Goal: Transaction & Acquisition: Purchase product/service

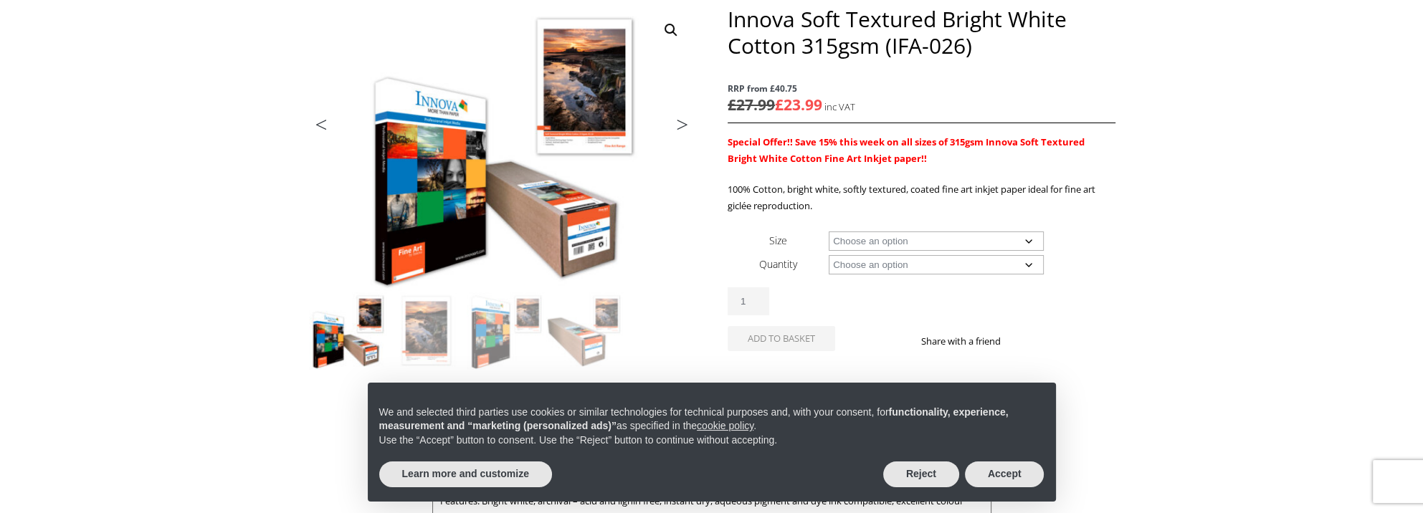
scroll to position [215, 0]
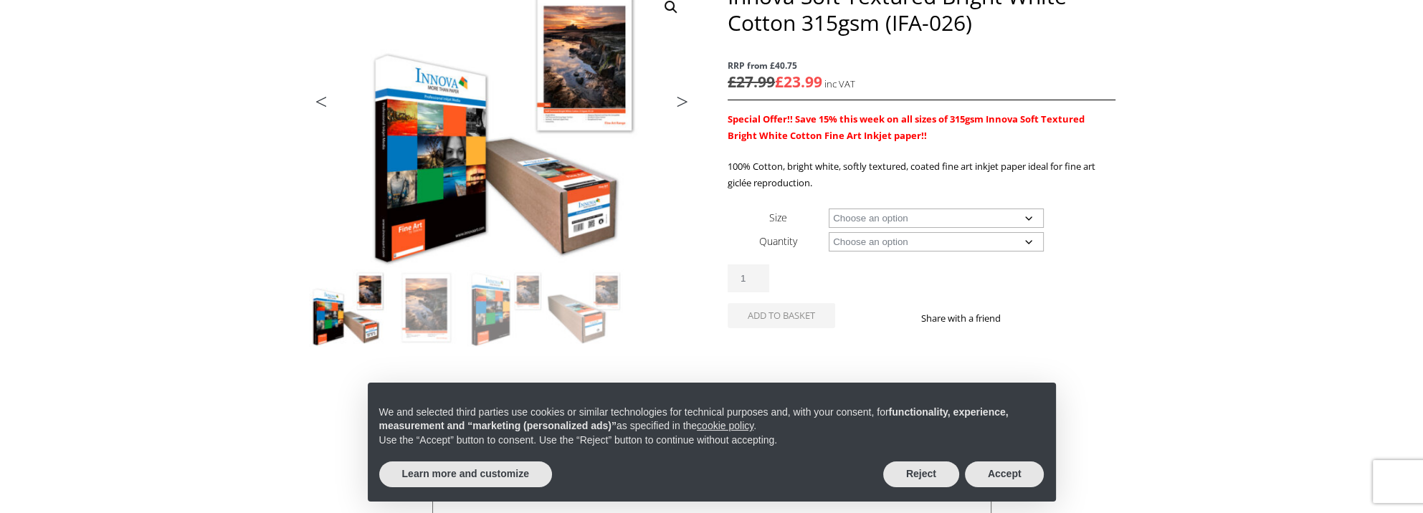
click at [1026, 216] on select "Choose an option A4 Sheet A3 Sheet A3+ Sheet A2 Sheet 17" Wide Roll 24" Wide Ro…" at bounding box center [936, 218] width 215 height 19
click at [829, 209] on select "Choose an option A4 Sheet A3 Sheet A3+ Sheet A2 Sheet 17" Wide Roll 24" Wide Ro…" at bounding box center [936, 218] width 215 height 19
select select "17-wide-roll"
click at [1029, 239] on select "Choose an option 15m" at bounding box center [936, 241] width 215 height 19
select select "15m"
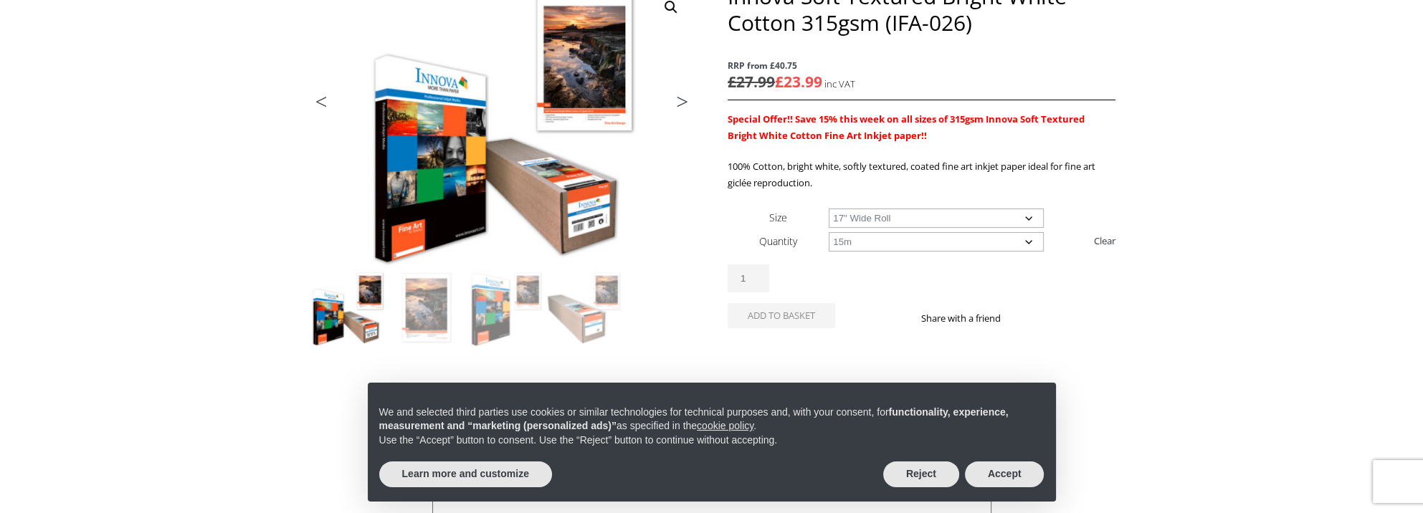
click at [829, 232] on select "Choose an option 15m" at bounding box center [936, 241] width 215 height 19
select select "17-wide-roll"
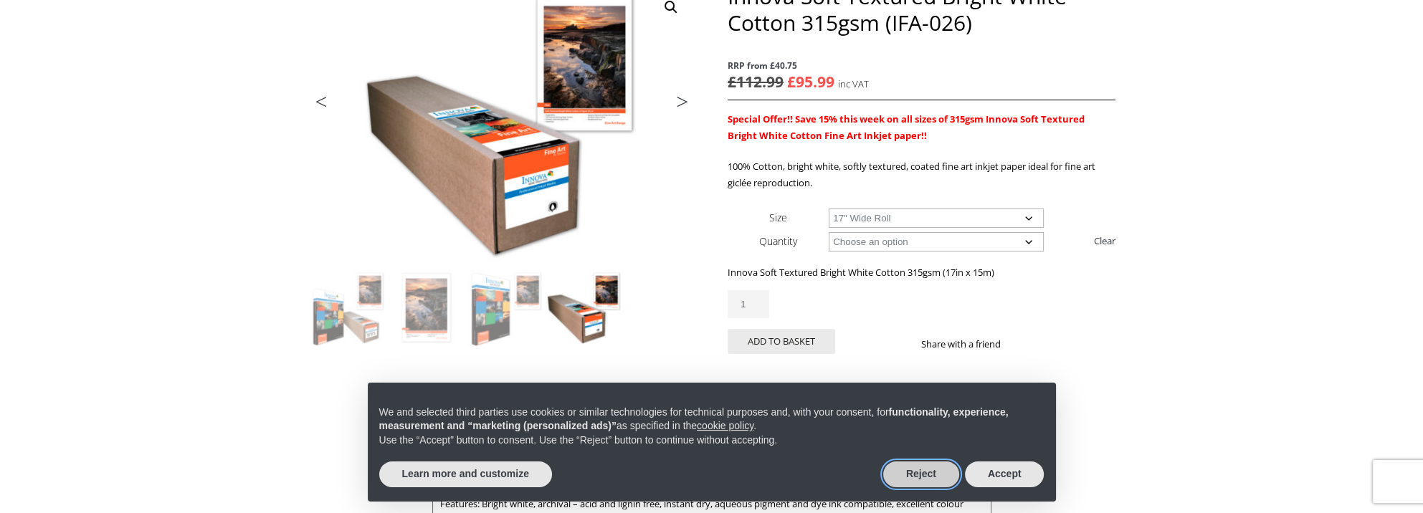
click at [924, 468] on button "Reject" at bounding box center [921, 475] width 76 height 26
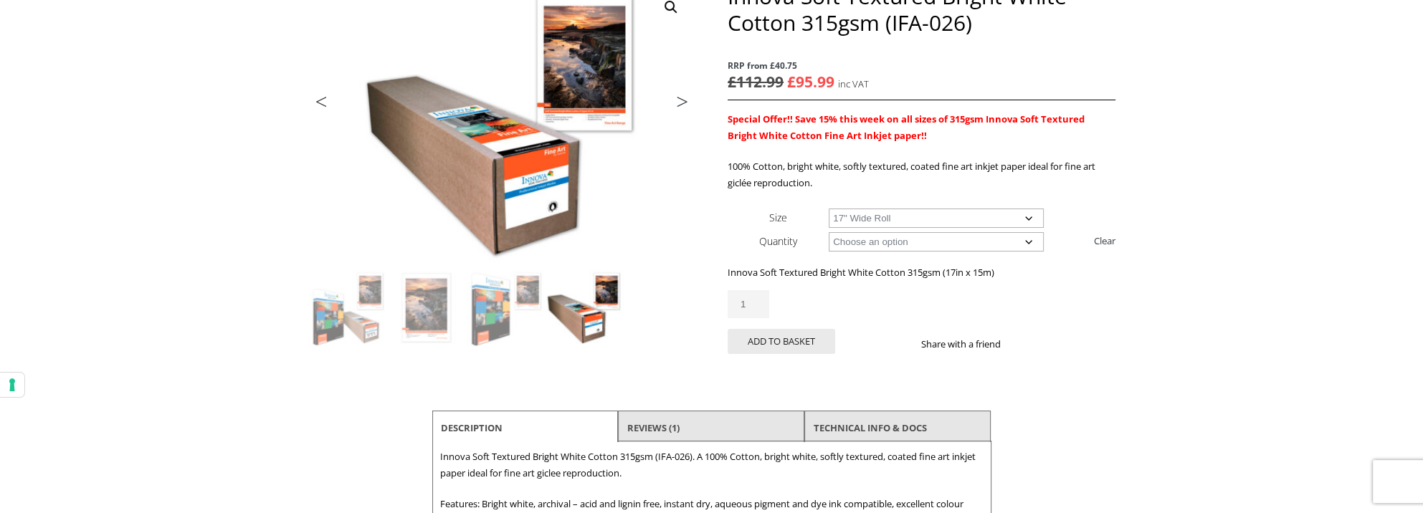
scroll to position [143, 0]
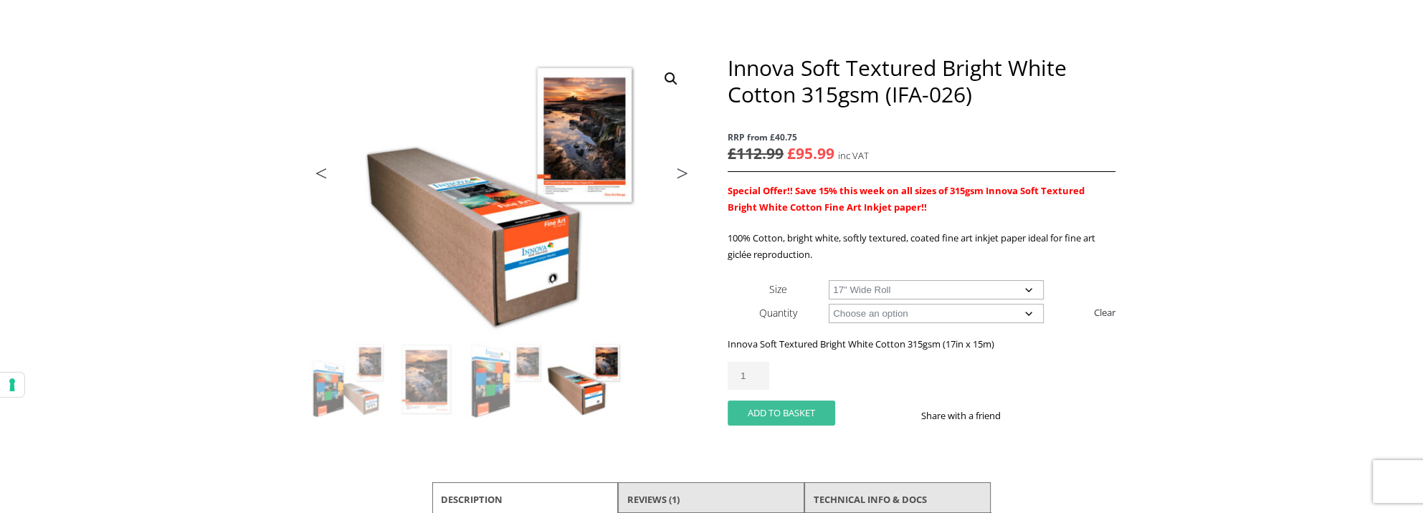
click at [781, 407] on button "Add to basket" at bounding box center [782, 413] width 108 height 25
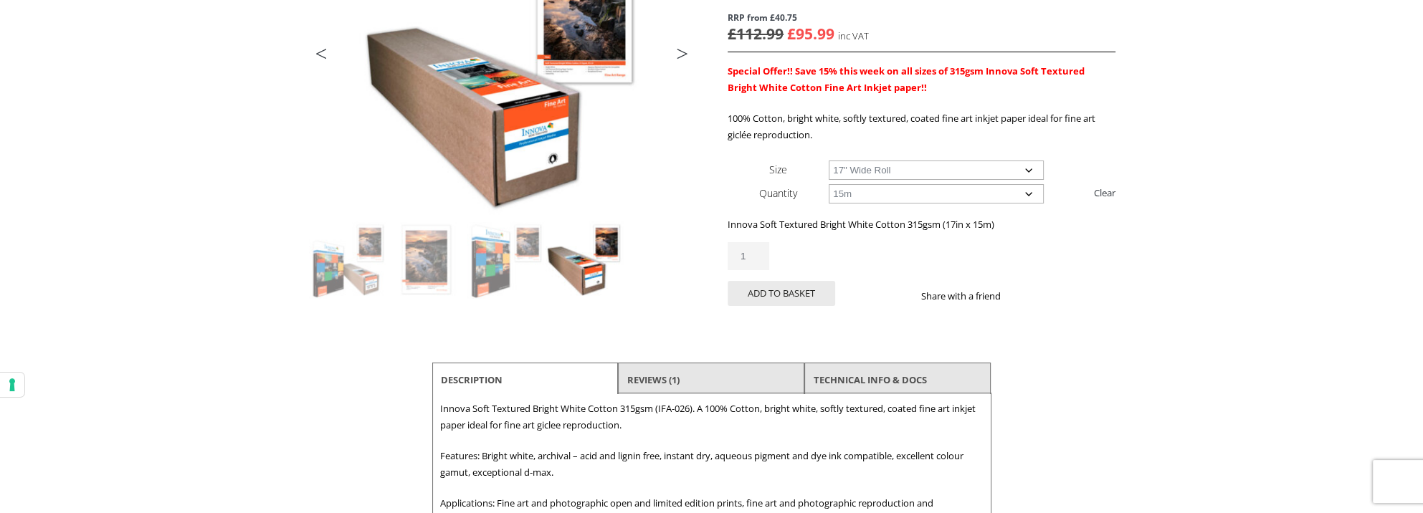
scroll to position [143, 0]
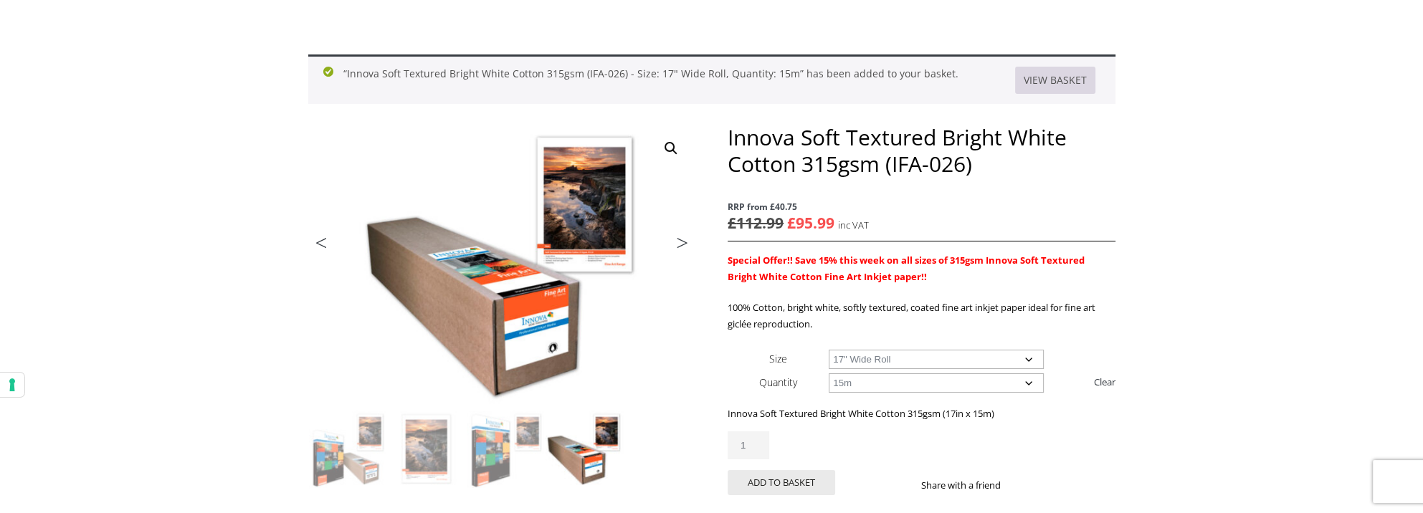
click at [1039, 78] on link "View basket" at bounding box center [1055, 80] width 80 height 27
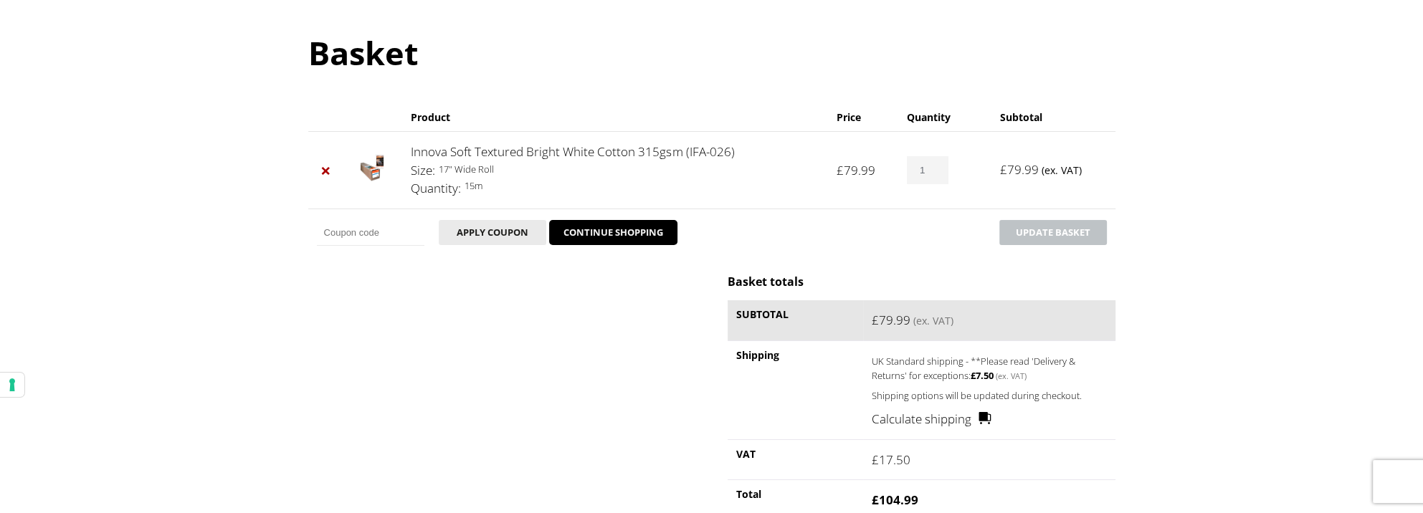
scroll to position [72, 0]
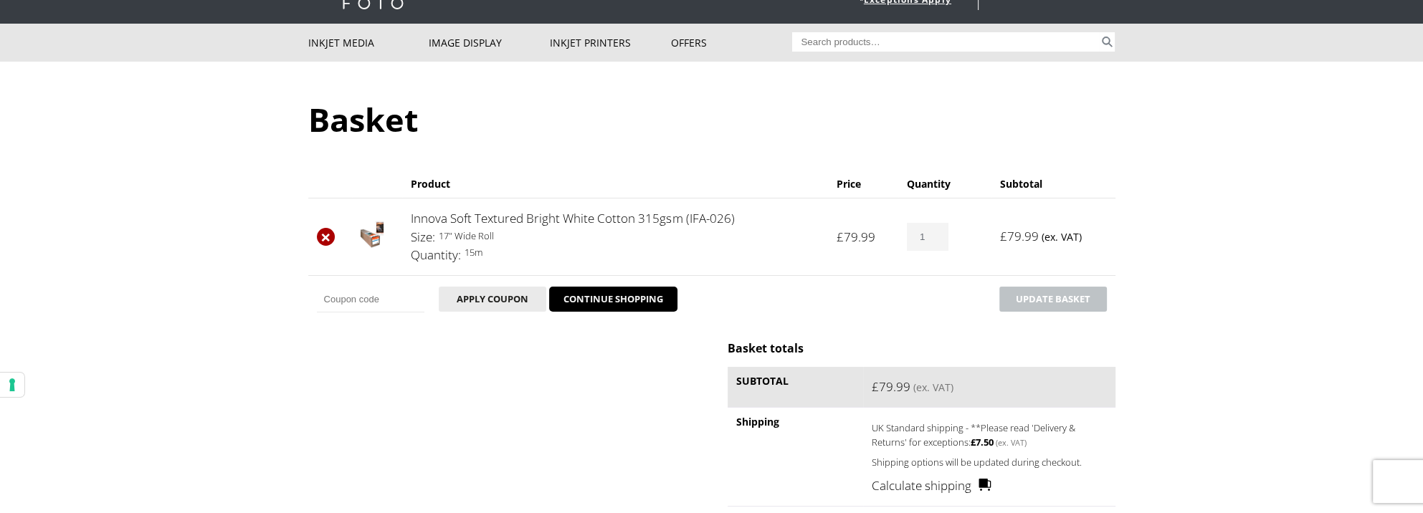
click at [326, 235] on link "×" at bounding box center [326, 237] width 19 height 19
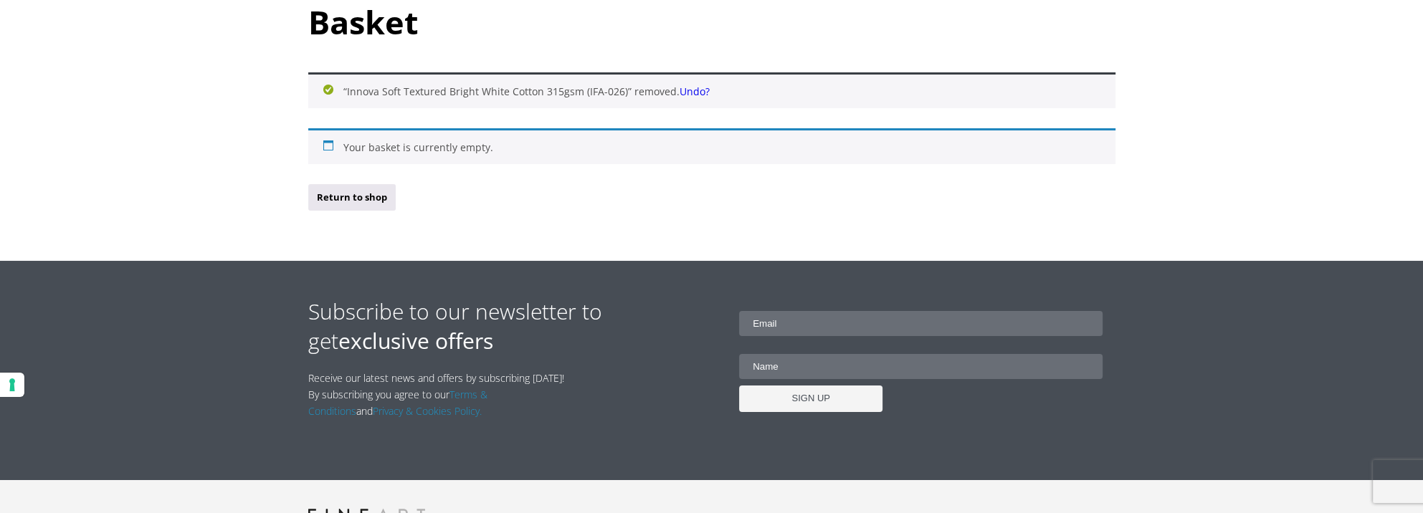
scroll to position [169, 0]
click at [353, 191] on link "Return to shop" at bounding box center [351, 197] width 87 height 27
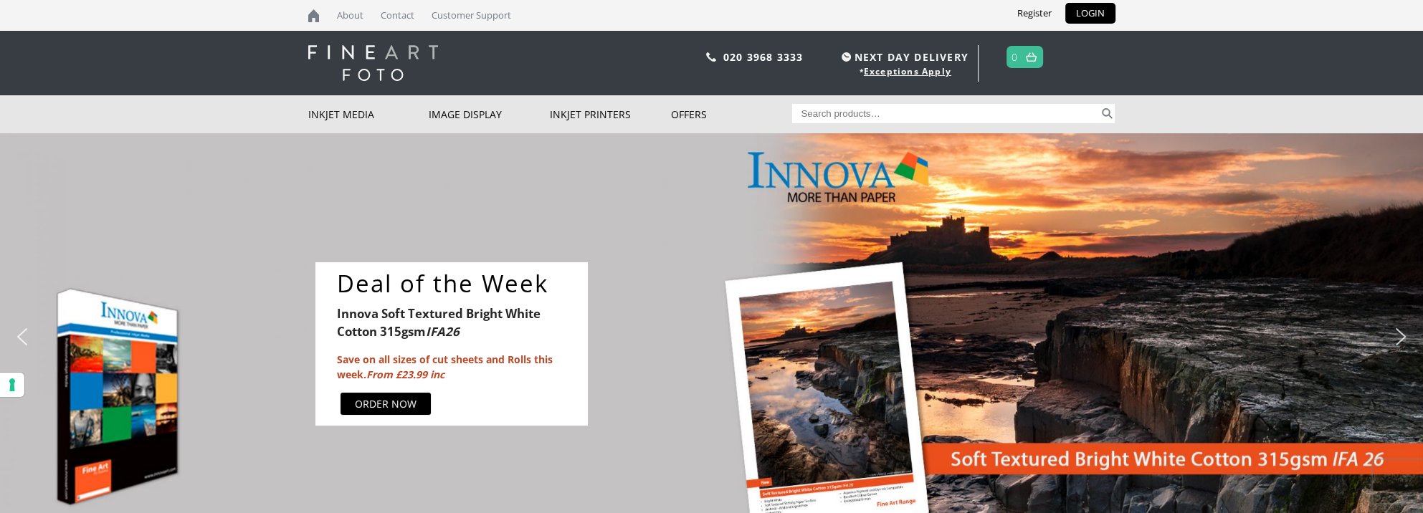
click at [409, 399] on div "ORDER NOW" at bounding box center [386, 404] width 62 height 15
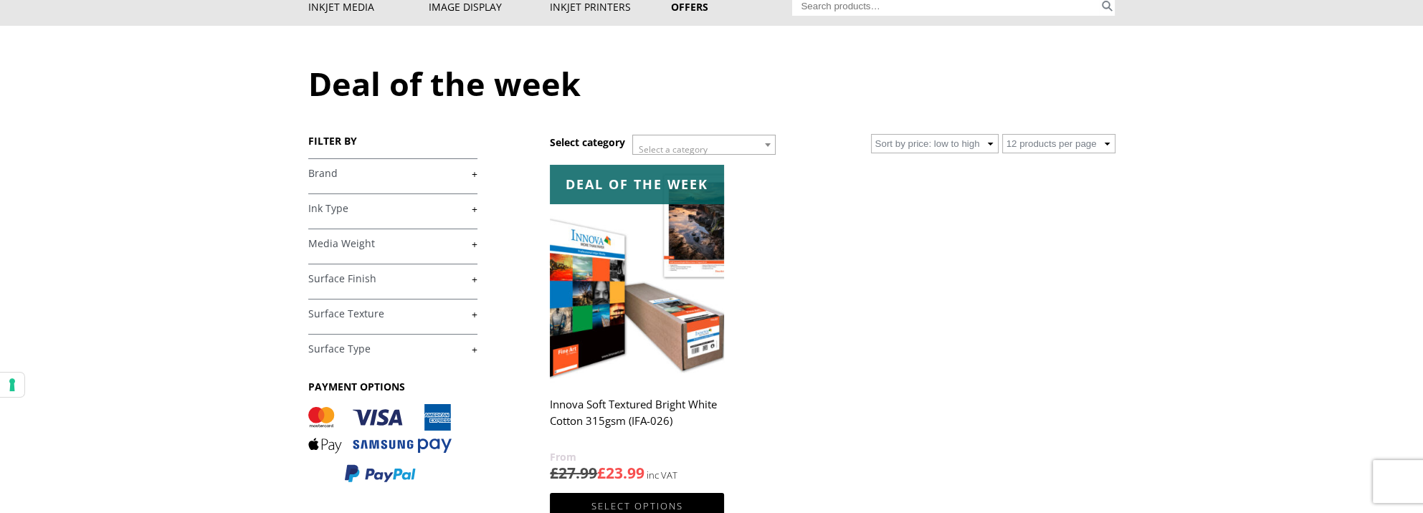
scroll to position [143, 0]
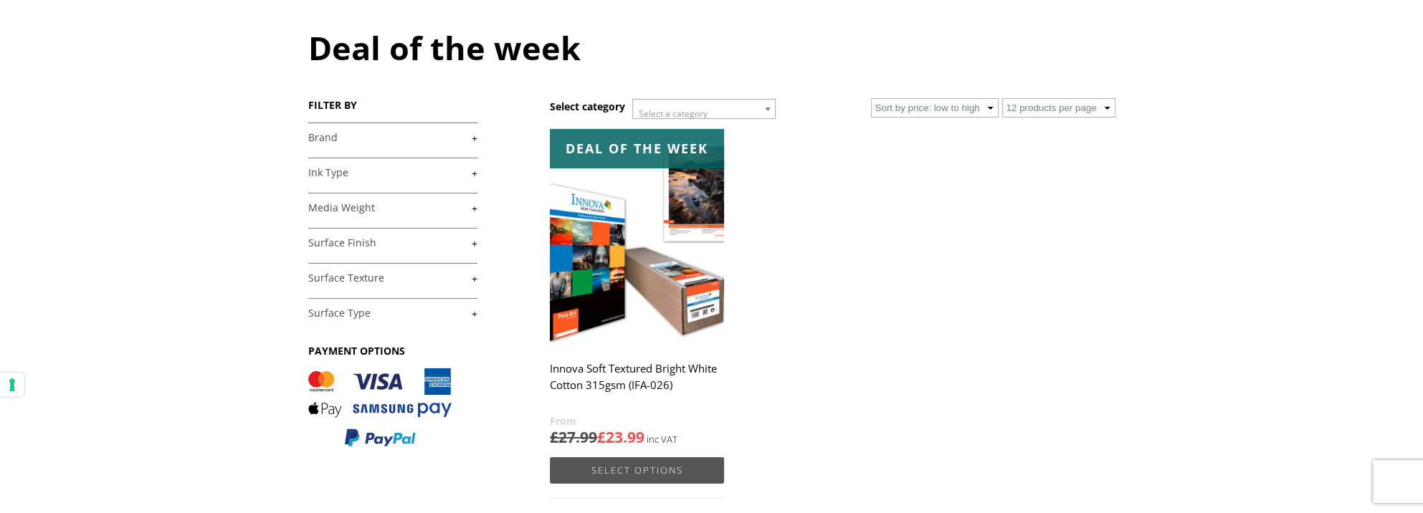
click at [618, 468] on link "Select options" at bounding box center [637, 470] width 174 height 27
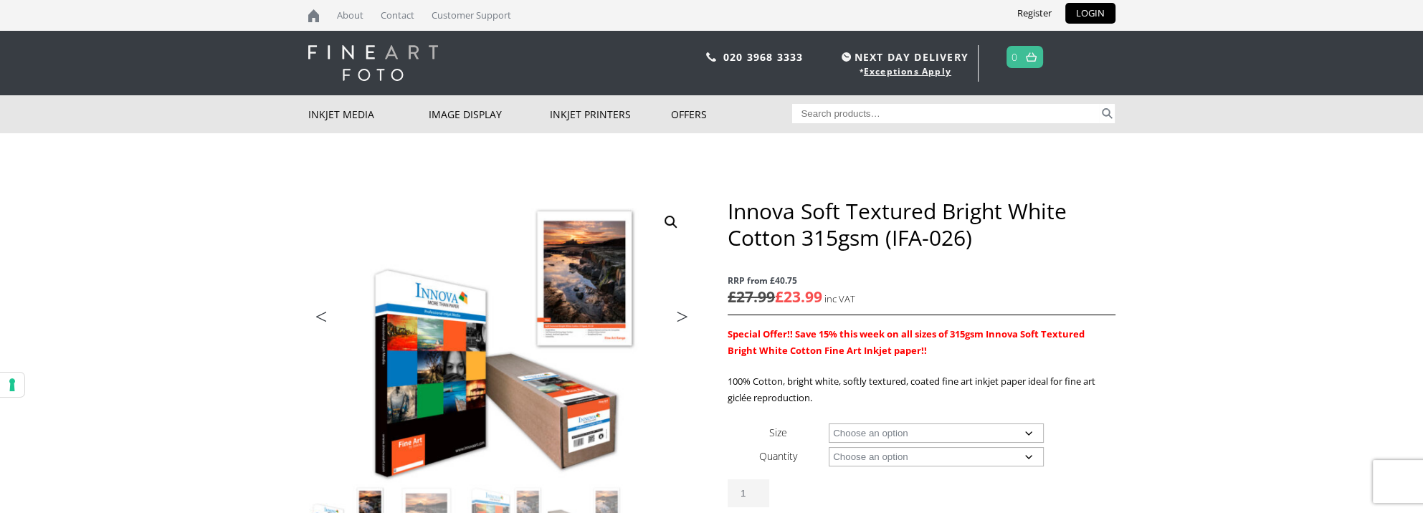
click at [1031, 431] on select "Choose an option A4 Sheet A3 Sheet A3+ Sheet A2 Sheet 17" Wide Roll 24" Wide Ro…" at bounding box center [936, 433] width 215 height 19
click at [829, 424] on select "Choose an option A4 Sheet A3 Sheet A3+ Sheet A2 Sheet 17" Wide Roll 24" Wide Ro…" at bounding box center [936, 433] width 215 height 19
select select "a3-sheet"
click at [1030, 456] on select "Choose an option 25 Sheets" at bounding box center [936, 456] width 215 height 19
select select "25-sheets"
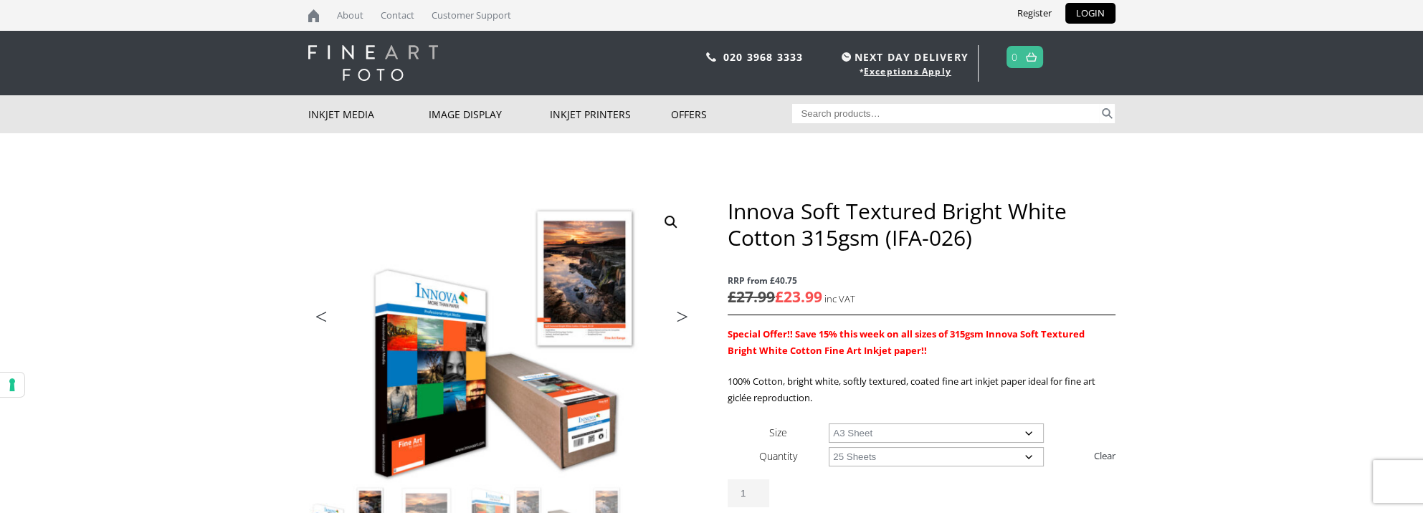
click at [829, 447] on select "Choose an option 25 Sheets" at bounding box center [936, 456] width 215 height 19
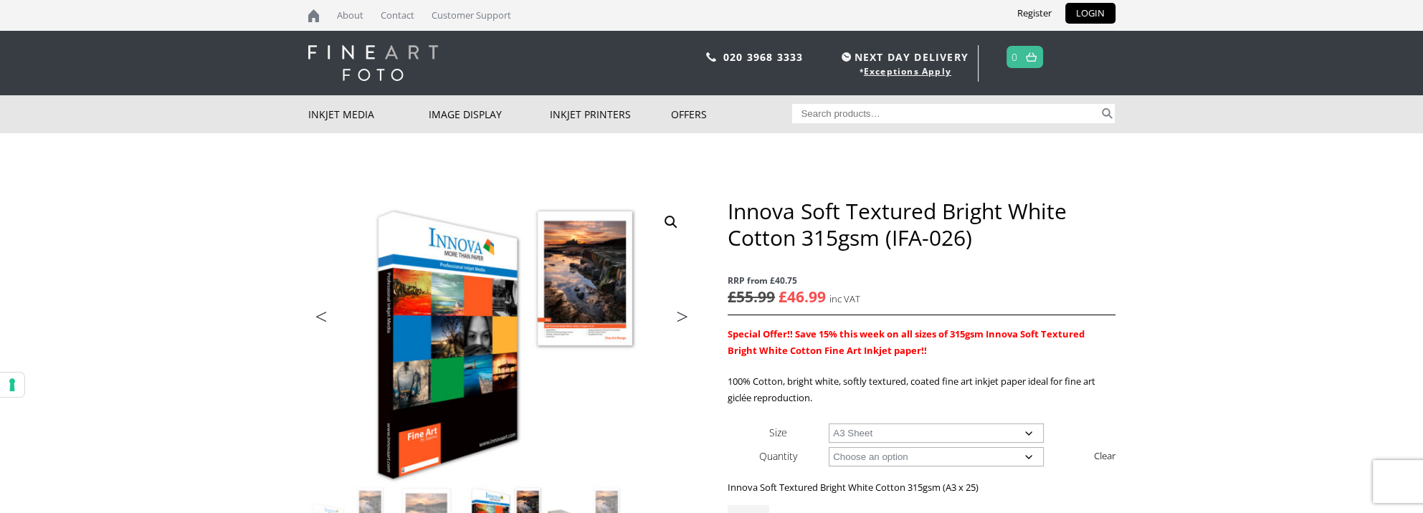
click at [1029, 431] on select "Choose an option A4 Sheet A3 Sheet A3+ Sheet A2 Sheet" at bounding box center [936, 433] width 215 height 19
click at [829, 424] on select "Choose an option A4 Sheet A3 Sheet A3+ Sheet A2 Sheet" at bounding box center [936, 433] width 215 height 19
select select "a4-sheet"
click at [1028, 453] on select "Choose an option 25 Sheets" at bounding box center [936, 456] width 215 height 19
click at [929, 455] on select "Choose an option 25 Sheets" at bounding box center [936, 456] width 215 height 19
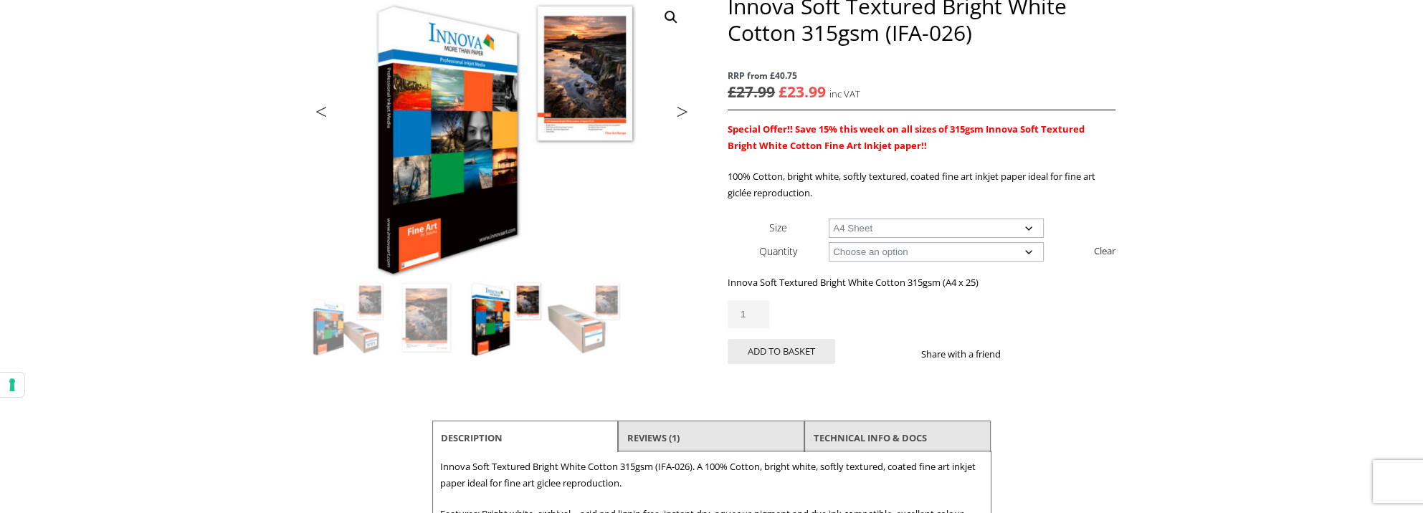
scroll to position [143, 0]
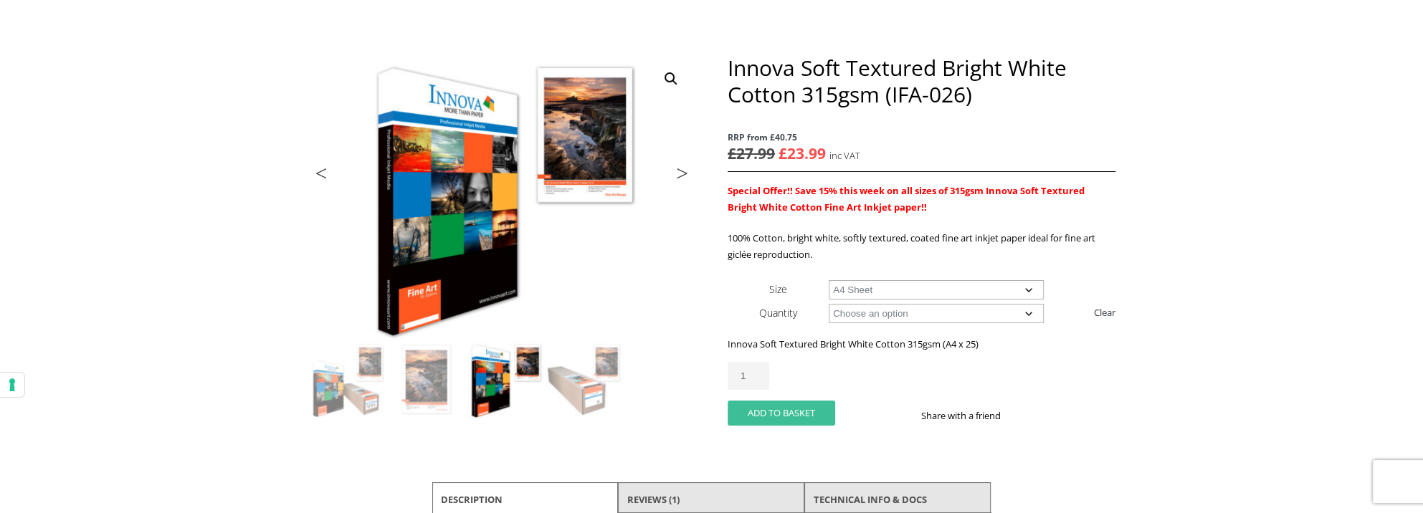
click at [779, 407] on button "Add to basket" at bounding box center [782, 413] width 108 height 25
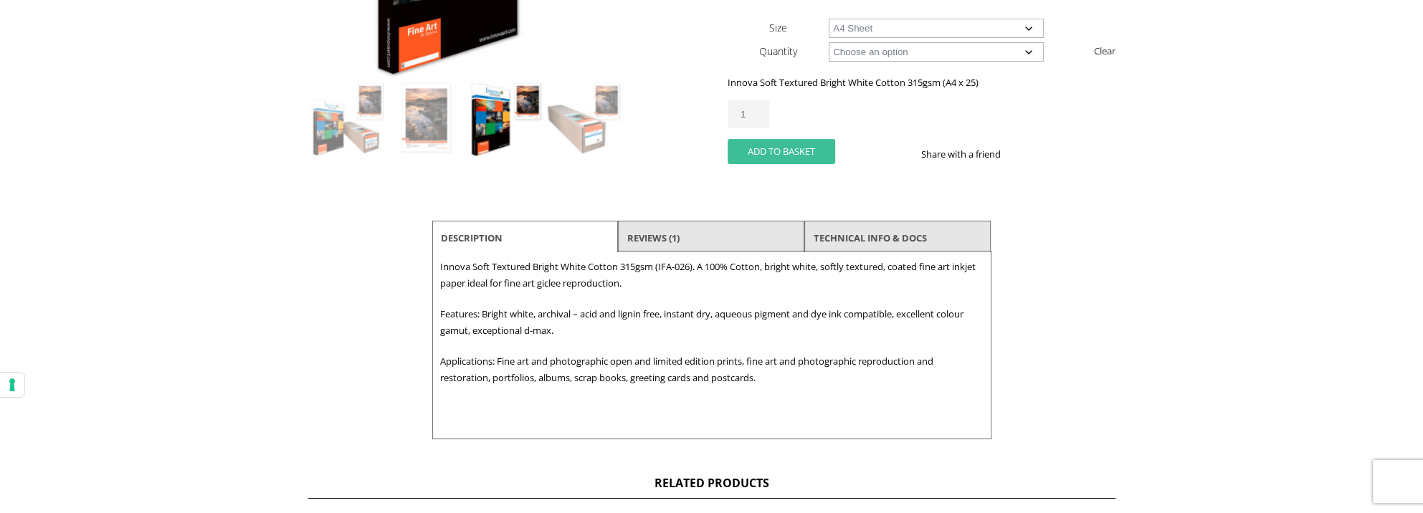
scroll to position [430, 0]
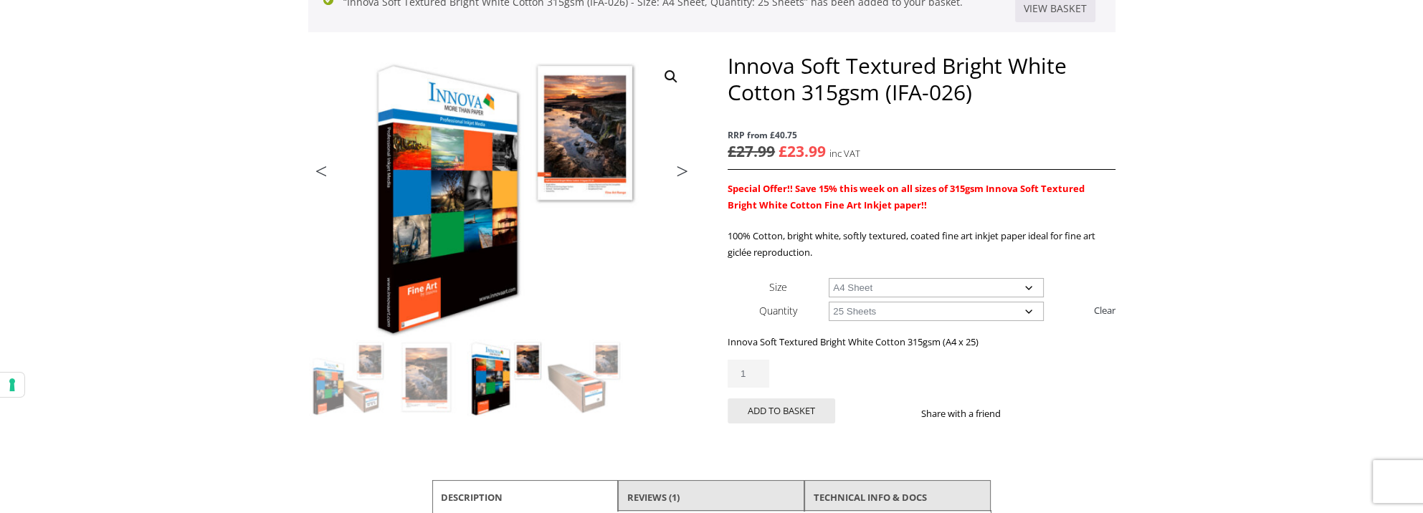
click at [1029, 283] on select "Choose an option A4 Sheet A3 Sheet A3+ Sheet A2 Sheet" at bounding box center [936, 287] width 215 height 19
click at [829, 278] on select "Choose an option A4 Sheet A3 Sheet A3+ Sheet A2 Sheet" at bounding box center [936, 287] width 215 height 19
select select "a3-sheet"
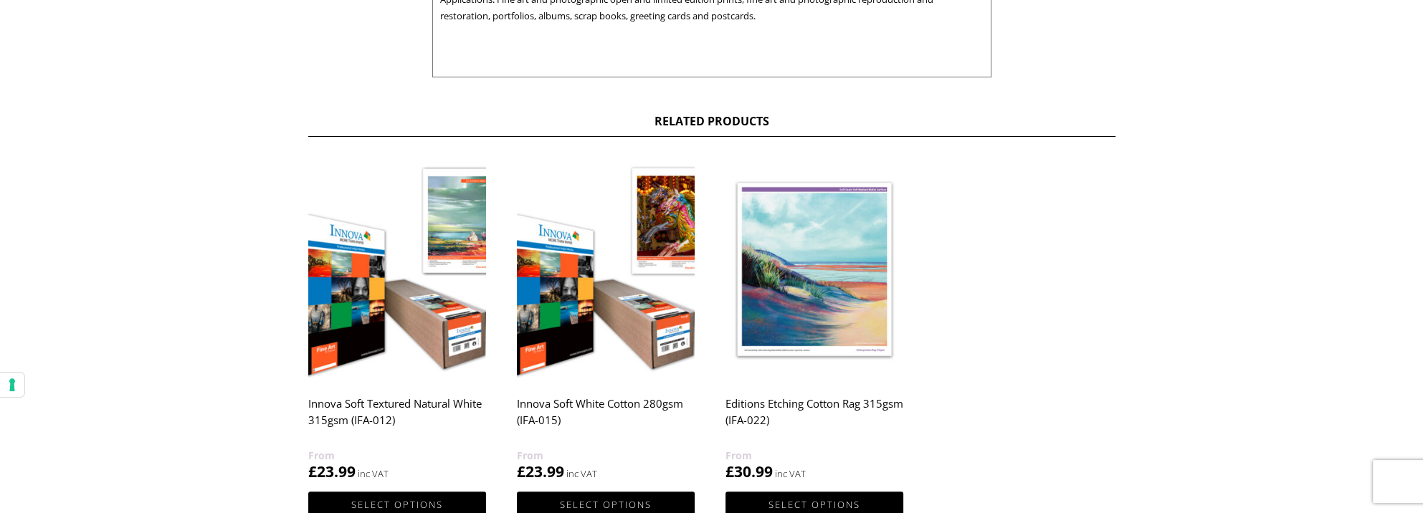
scroll to position [860, 0]
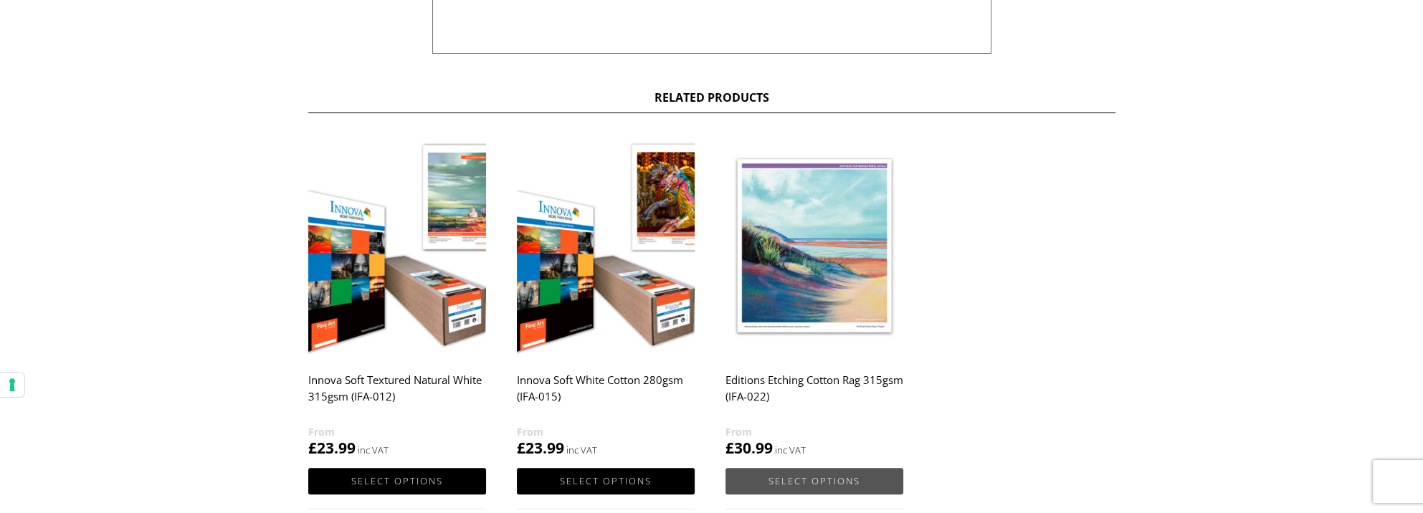
click at [828, 478] on link "Select options" at bounding box center [815, 481] width 178 height 27
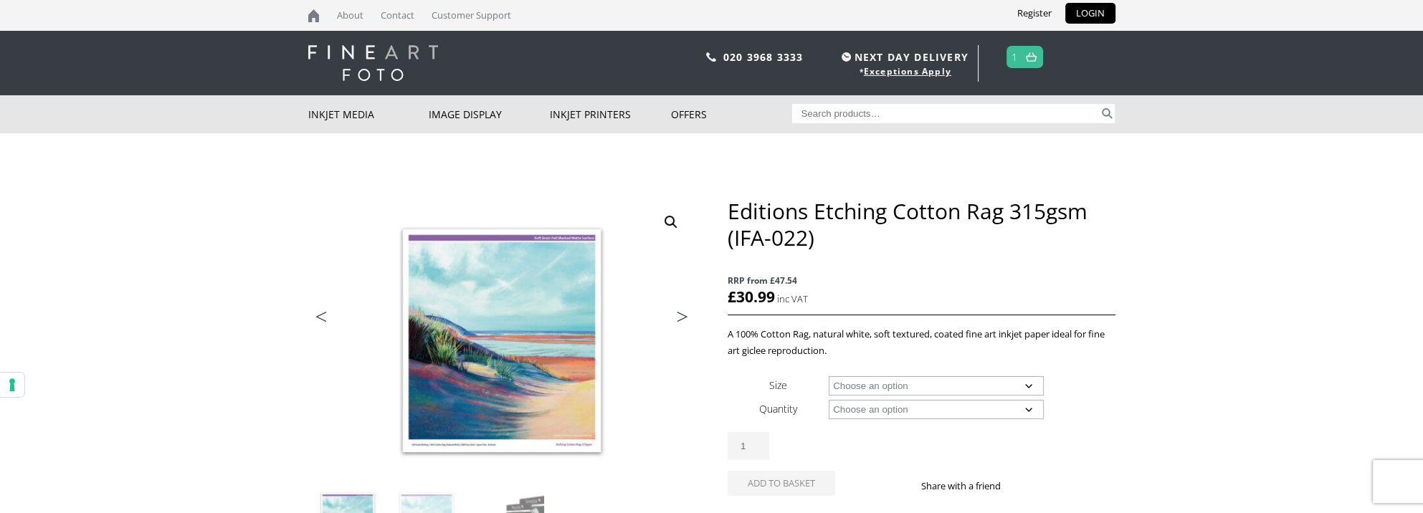
click at [1030, 387] on select "Choose an option A4 Sheet A3 Sheet A3+ Sheet A2 Sheet 17" Wide Roll 24" Wide Ro…" at bounding box center [936, 385] width 215 height 19
click at [829, 376] on select "Choose an option A4 Sheet A3 Sheet A3+ Sheet A2 Sheet 17" Wide Roll 24" Wide Ro…" at bounding box center [936, 385] width 215 height 19
select select "17-wide-roll"
click at [1027, 408] on select "Choose an option 15m" at bounding box center [936, 409] width 215 height 19
select select "15m"
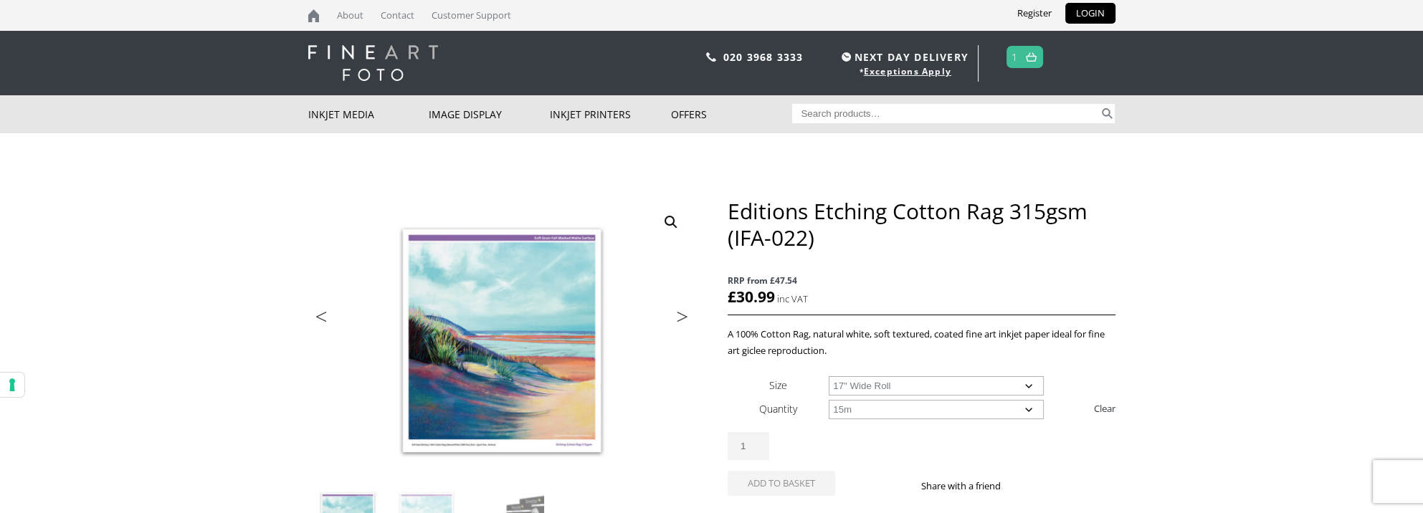
click at [829, 400] on select "Choose an option 15m" at bounding box center [936, 409] width 215 height 19
select select "17-wide-roll"
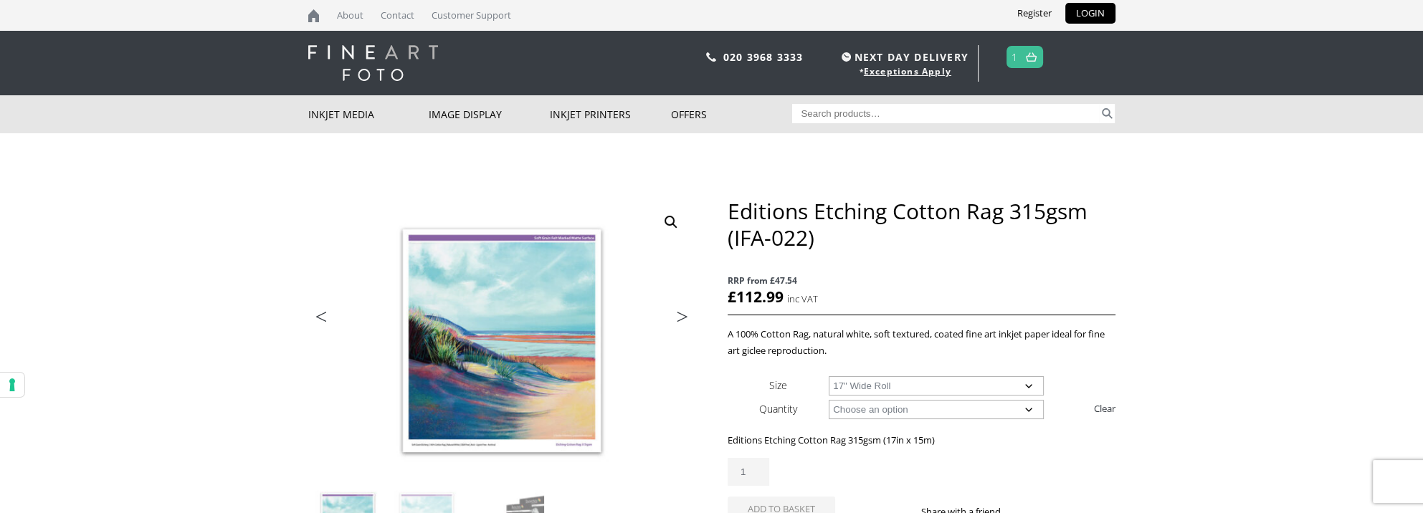
click at [1030, 383] on select "Choose an option 17" Wide Roll 24" Wide Roll 36" Wide Roll 44" Wide Roll 60" Wi…" at bounding box center [936, 385] width 215 height 19
click at [1030, 385] on select "Choose an option 17" Wide Roll 24" Wide Roll 36" Wide Roll 44" Wide Roll 60" Wi…" at bounding box center [936, 385] width 215 height 19
click at [1027, 407] on select "Choose an option 15m" at bounding box center [936, 409] width 215 height 19
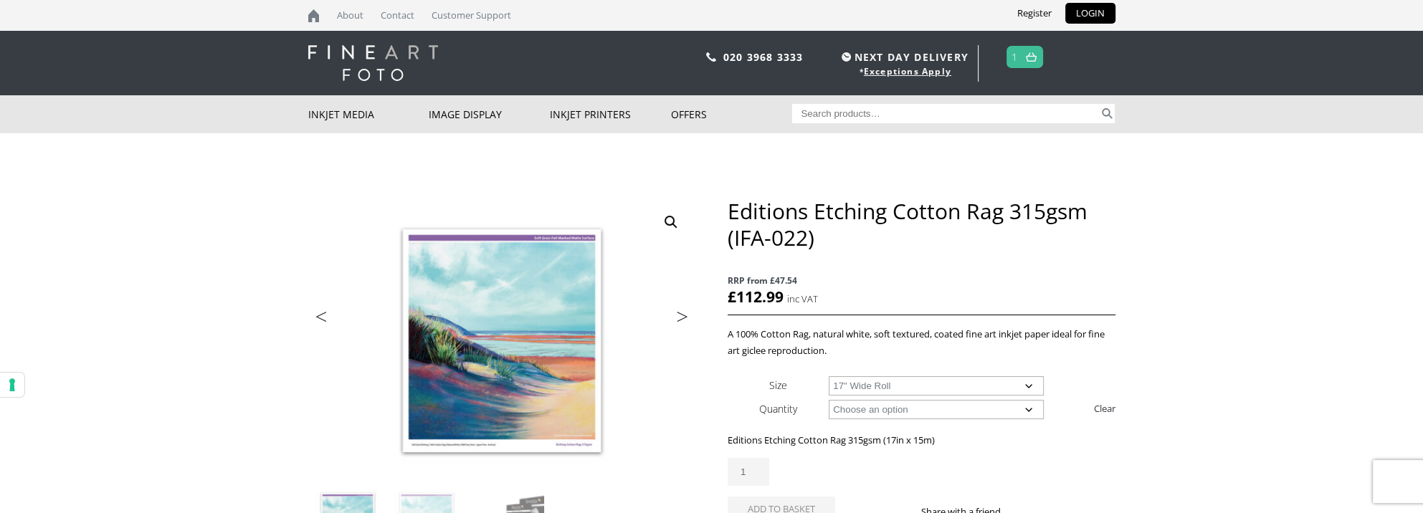
click at [1027, 383] on select "Choose an option 17" Wide Roll 24" Wide Roll 36" Wide Roll 44" Wide Roll 60" Wi…" at bounding box center [936, 385] width 215 height 19
click at [1101, 406] on link "Clear" at bounding box center [1105, 408] width 22 height 23
select select
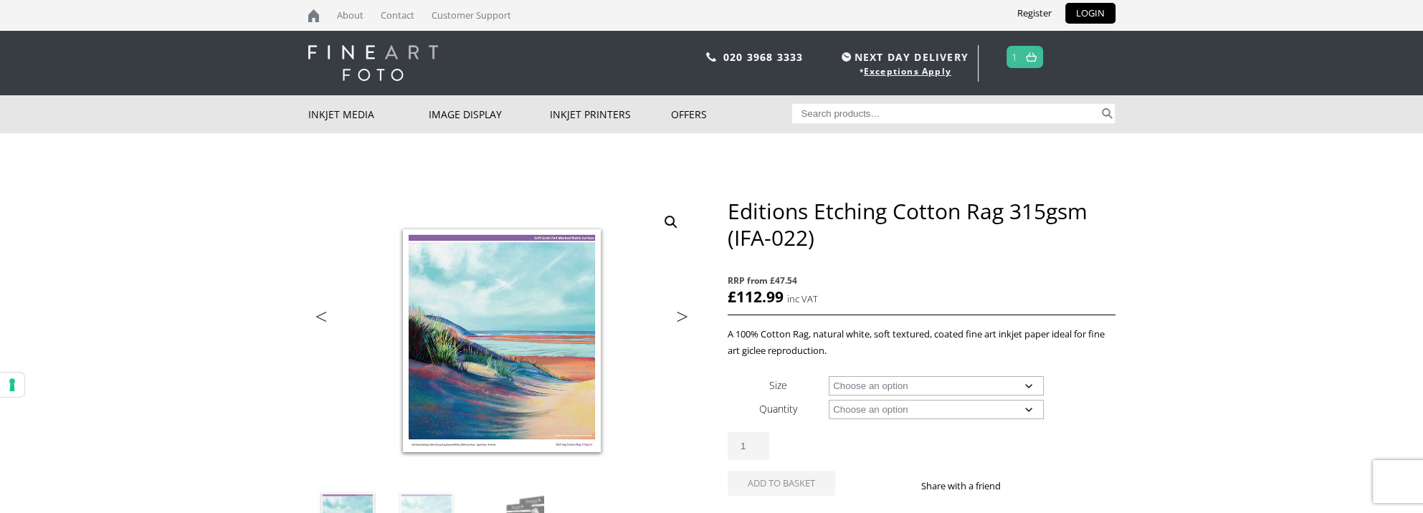
click at [1025, 382] on select "Choose an option A4 Sheet A3 Sheet A3+ Sheet A2 Sheet 17" Wide Roll 24" Wide Ro…" at bounding box center [936, 385] width 215 height 19
click at [829, 376] on select "Choose an option A4 Sheet A3 Sheet A3+ Sheet A2 Sheet 17" Wide Roll 24" Wide Ro…" at bounding box center [936, 385] width 215 height 19
select select "a3-sheet"
click at [1028, 407] on select "Choose an option 25 Sheets" at bounding box center [936, 409] width 215 height 19
select select "25-sheets"
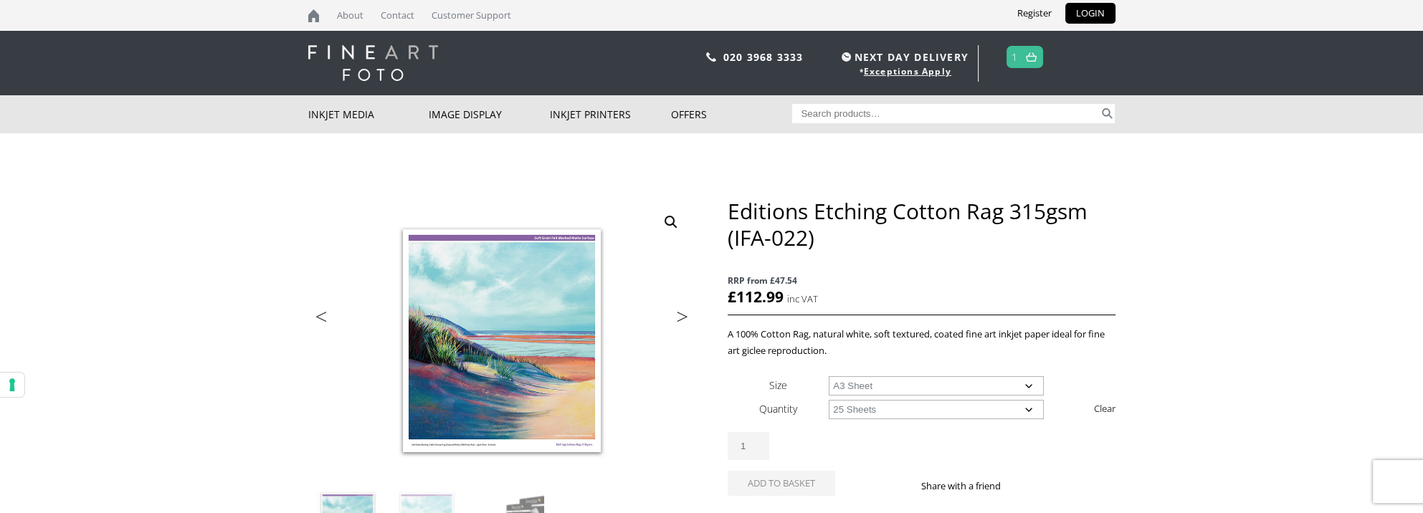
click at [829, 400] on select "Choose an option 25 Sheets" at bounding box center [936, 409] width 215 height 19
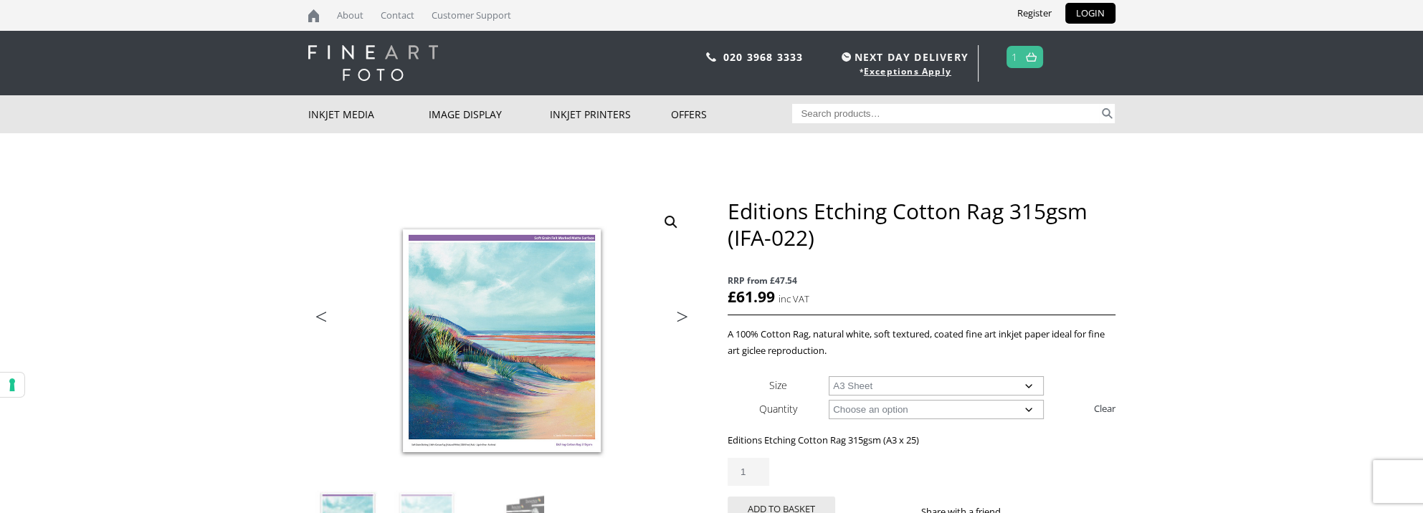
click at [1029, 384] on select "Choose an option A4 Sheet A3 Sheet A3+ Sheet A2 Sheet" at bounding box center [936, 385] width 215 height 19
click at [829, 376] on select "Choose an option A4 Sheet A3 Sheet A3+ Sheet A2 Sheet" at bounding box center [936, 385] width 215 height 19
select select "a4-sheet"
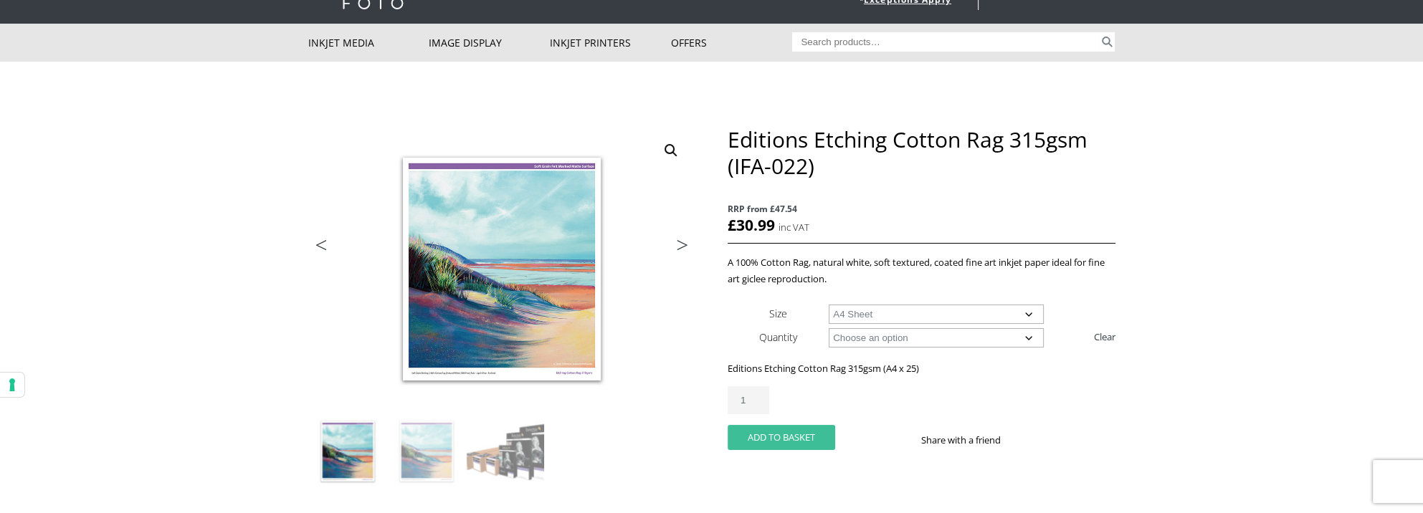
click at [800, 430] on button "Add to basket" at bounding box center [782, 437] width 108 height 25
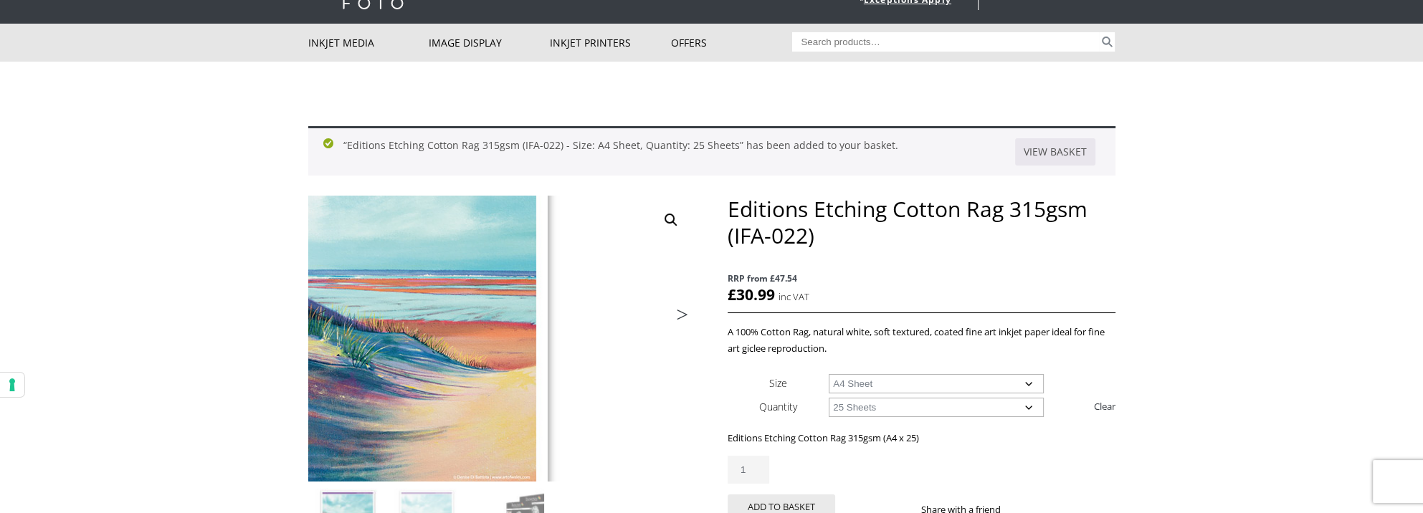
scroll to position [233, 0]
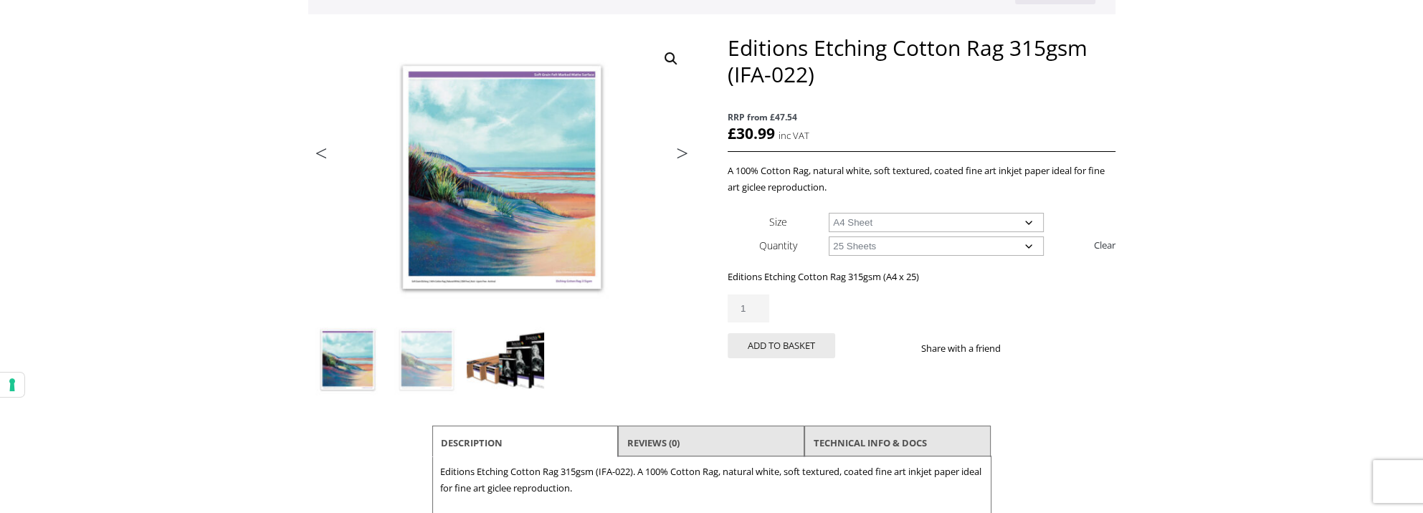
click at [521, 321] on img at bounding box center [505, 359] width 77 height 77
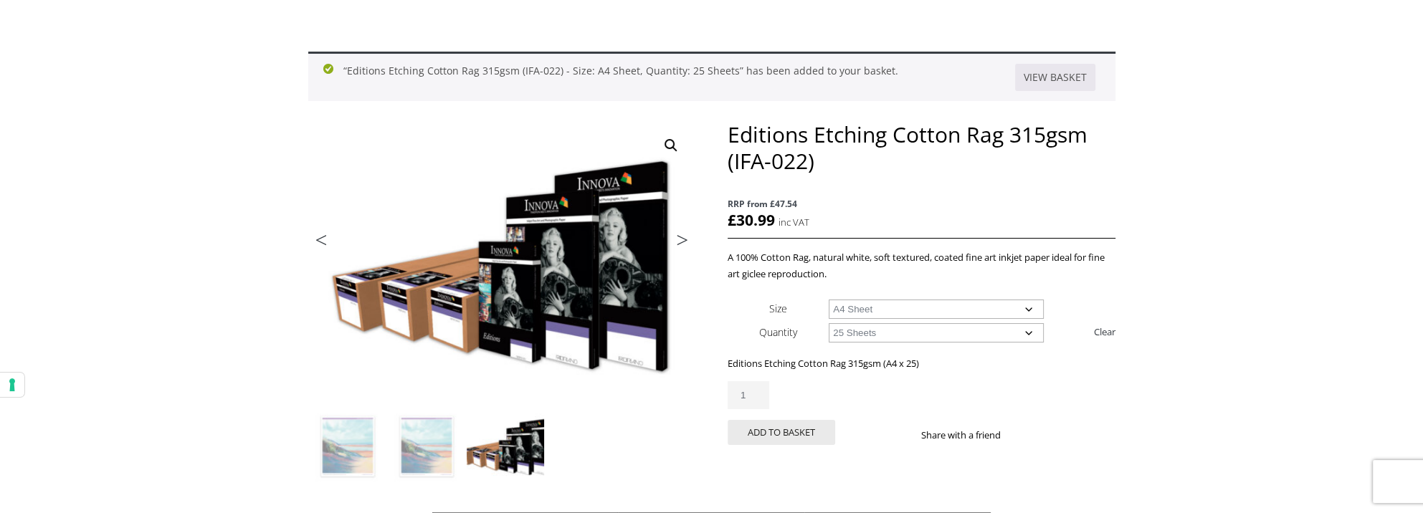
scroll to position [143, 0]
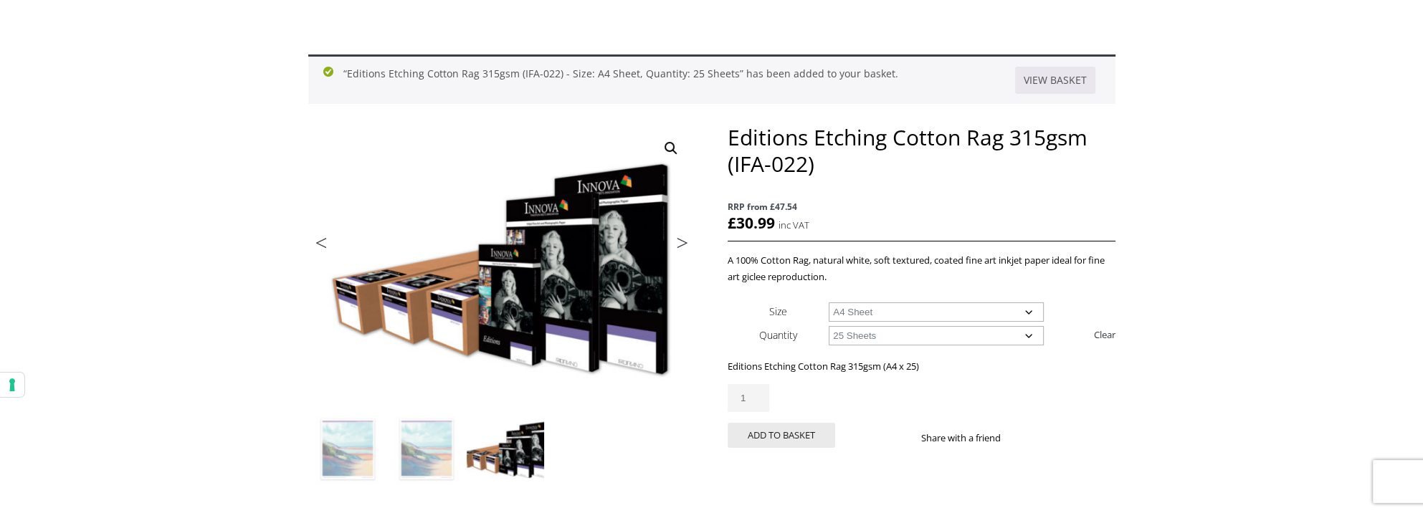
click at [1029, 313] on select "Choose an option A4 Sheet A3 Sheet A3+ Sheet A2 Sheet" at bounding box center [936, 312] width 215 height 19
click at [829, 303] on select "Choose an option A4 Sheet A3 Sheet A3+ Sheet A2 Sheet" at bounding box center [936, 312] width 215 height 19
select select "a3-sheet"
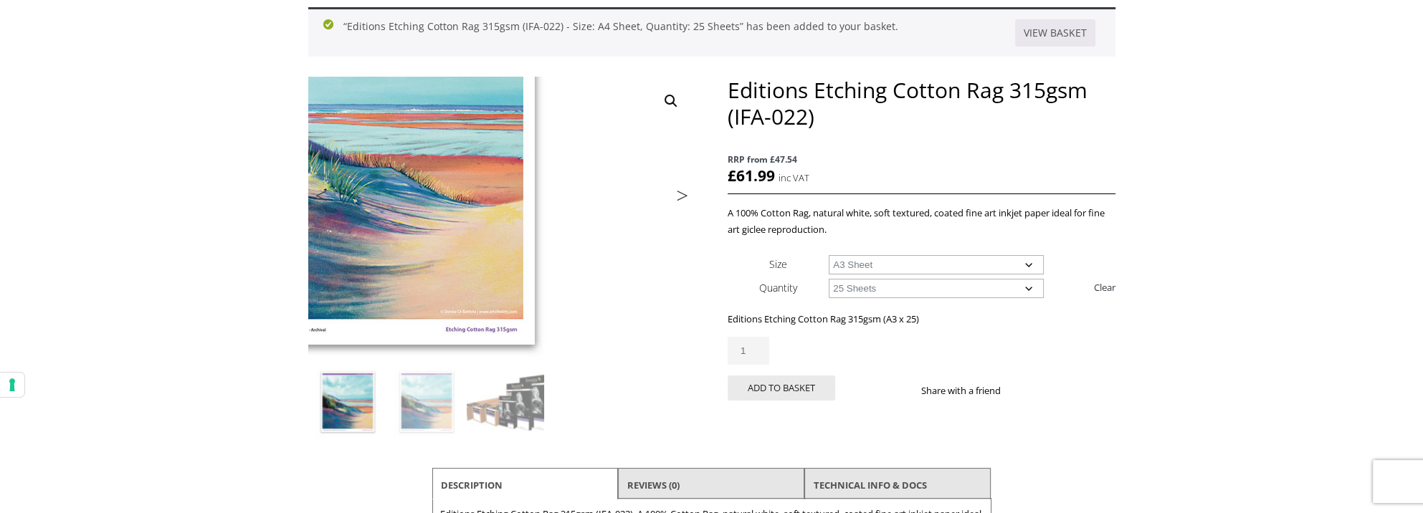
scroll to position [215, 0]
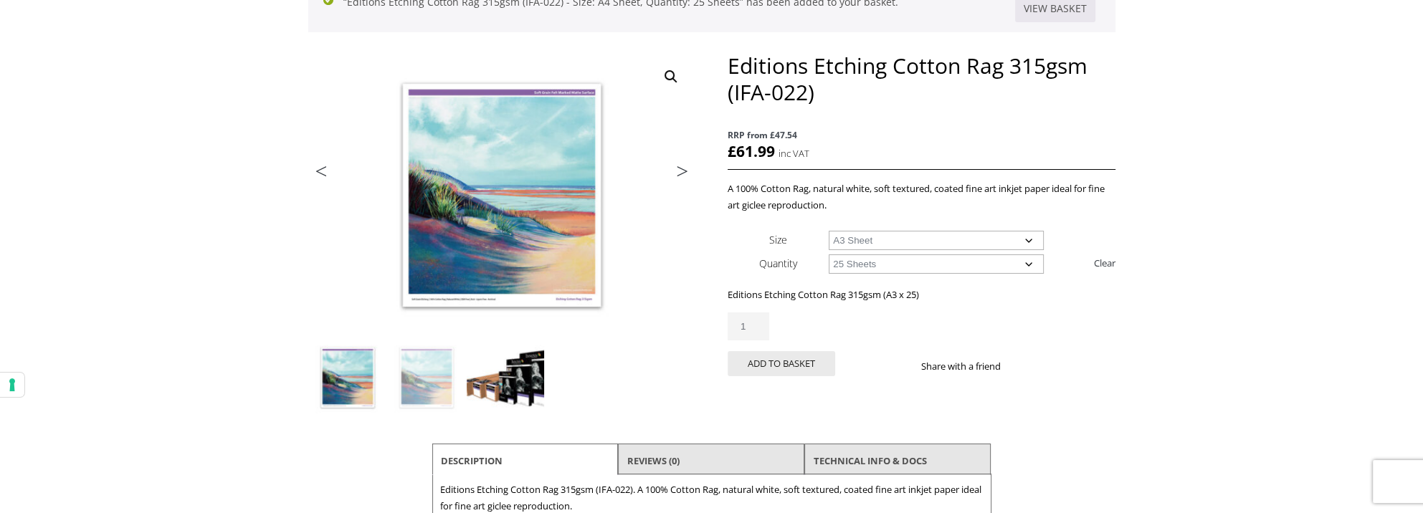
click at [536, 383] on img at bounding box center [505, 377] width 77 height 77
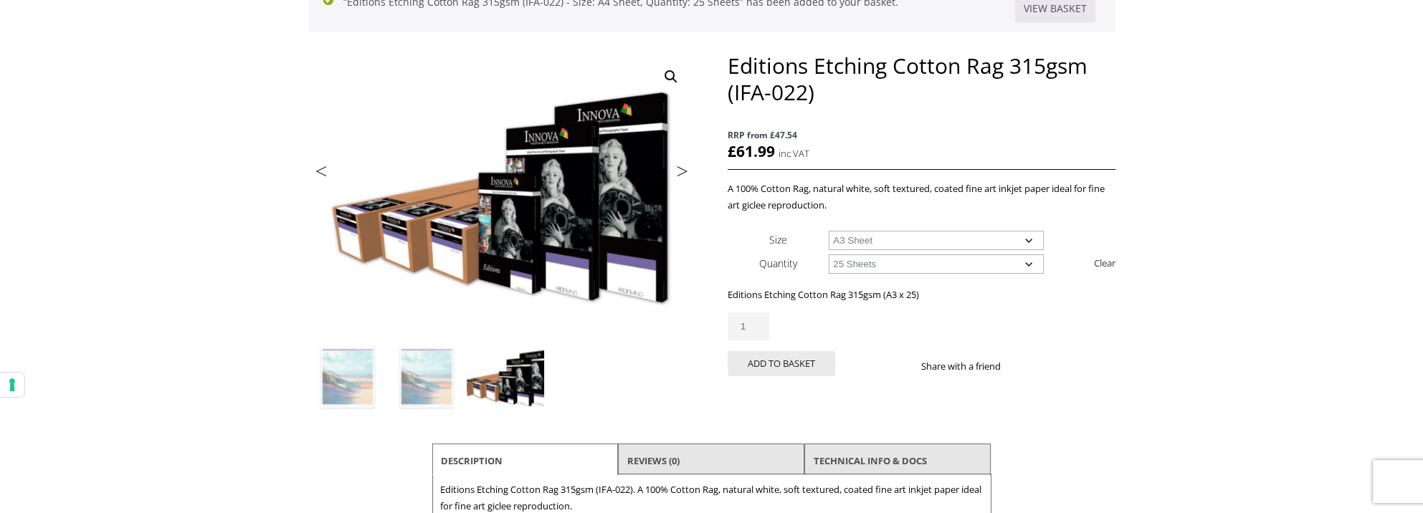
scroll to position [0, 0]
